Goal: Information Seeking & Learning: Find specific fact

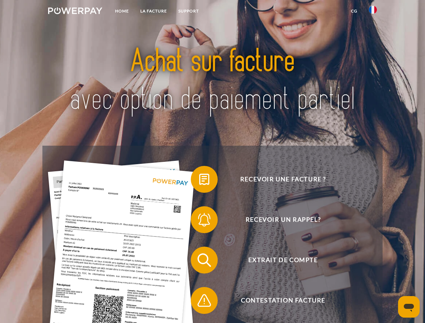
click at [75, 12] on img at bounding box center [75, 10] width 54 height 7
click at [373, 12] on img at bounding box center [373, 10] width 8 height 8
click at [354, 11] on link "CG" at bounding box center [354, 11] width 18 height 12
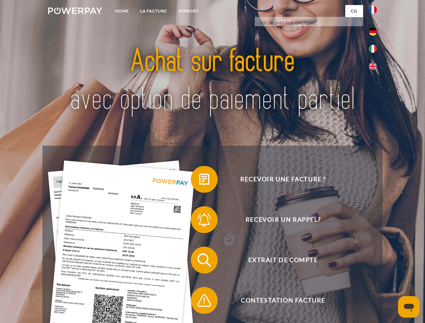
click at [199, 181] on span at bounding box center [194, 180] width 34 height 34
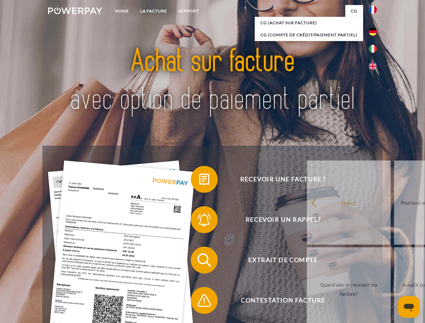
click at [199, 221] on span at bounding box center [194, 220] width 34 height 34
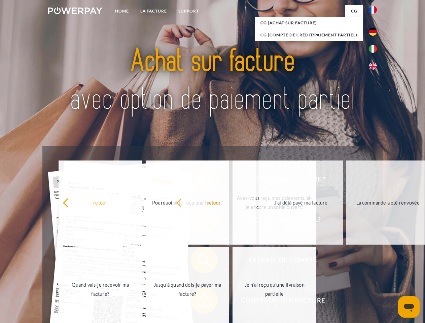
click at [199, 302] on span at bounding box center [194, 301] width 34 height 34
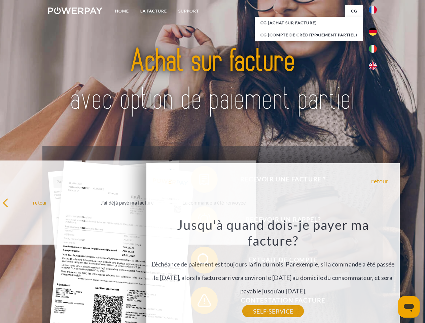
click at [409, 307] on icon "Ouvrir la fenêtre de messagerie" at bounding box center [409, 308] width 10 height 8
